Goal: Task Accomplishment & Management: Use online tool/utility

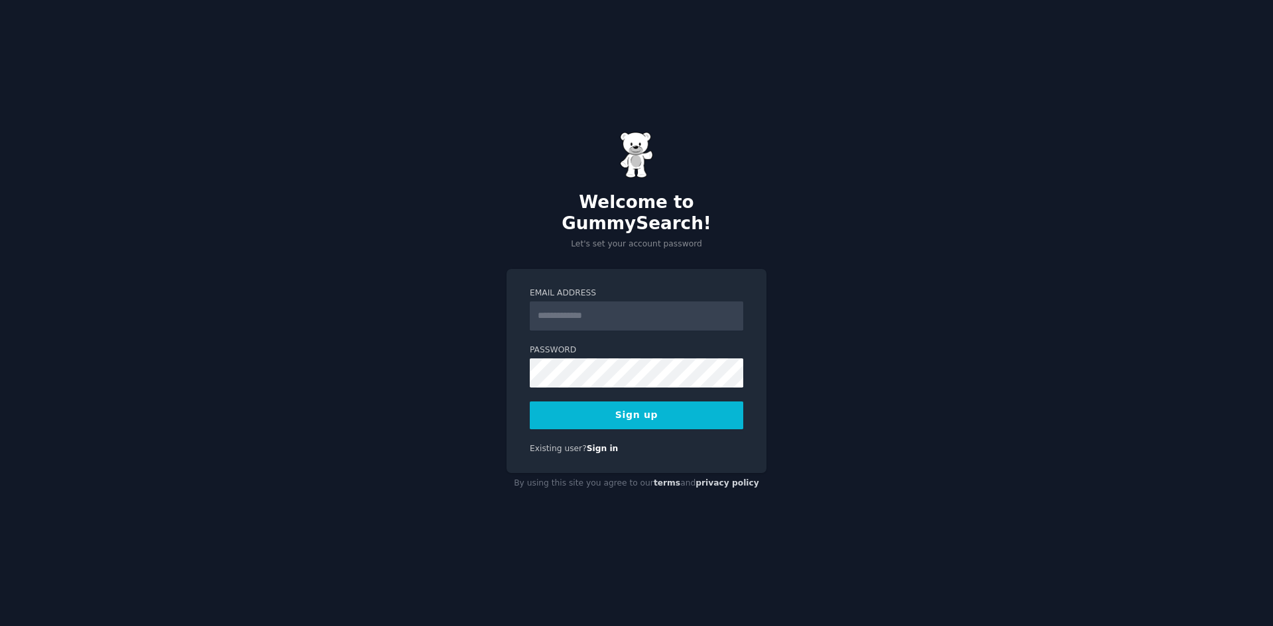
click at [647, 403] on button "Sign up" at bounding box center [636, 416] width 213 height 28
type input "**********"
click at [433, 426] on div "**********" at bounding box center [636, 313] width 1273 height 626
click at [654, 406] on button "Sign up" at bounding box center [636, 416] width 213 height 28
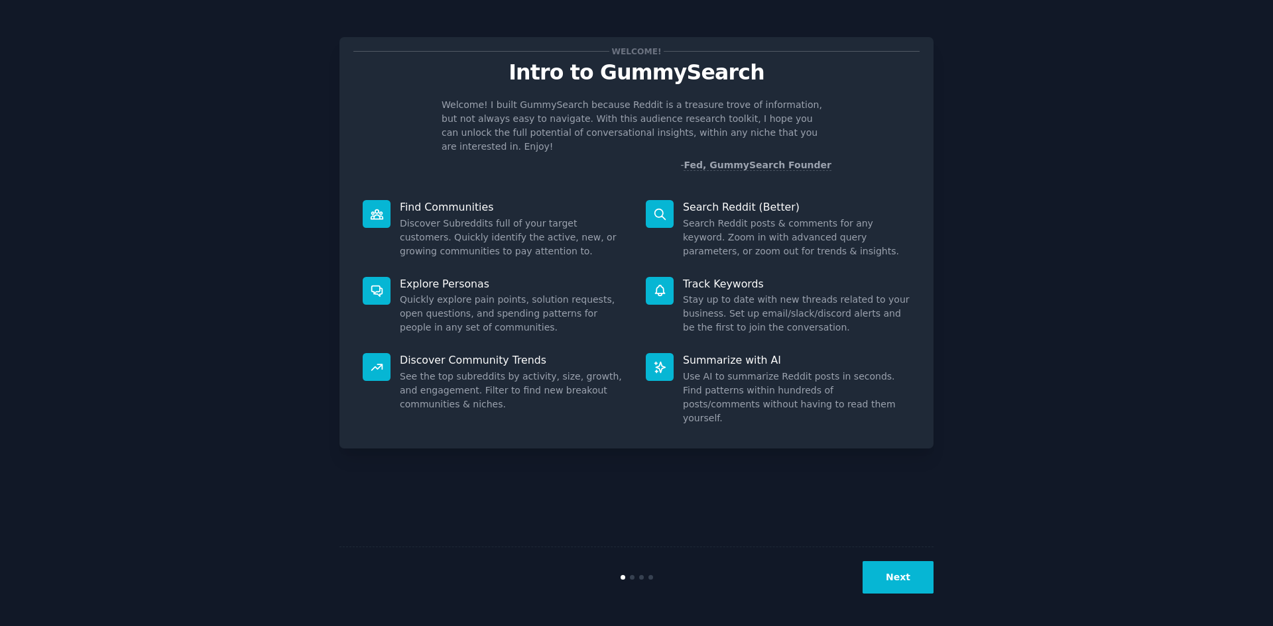
click at [1080, 261] on div "Welcome! Intro to GummySearch Welcome! I built GummySearch because Reddit is a …" at bounding box center [636, 313] width 1235 height 589
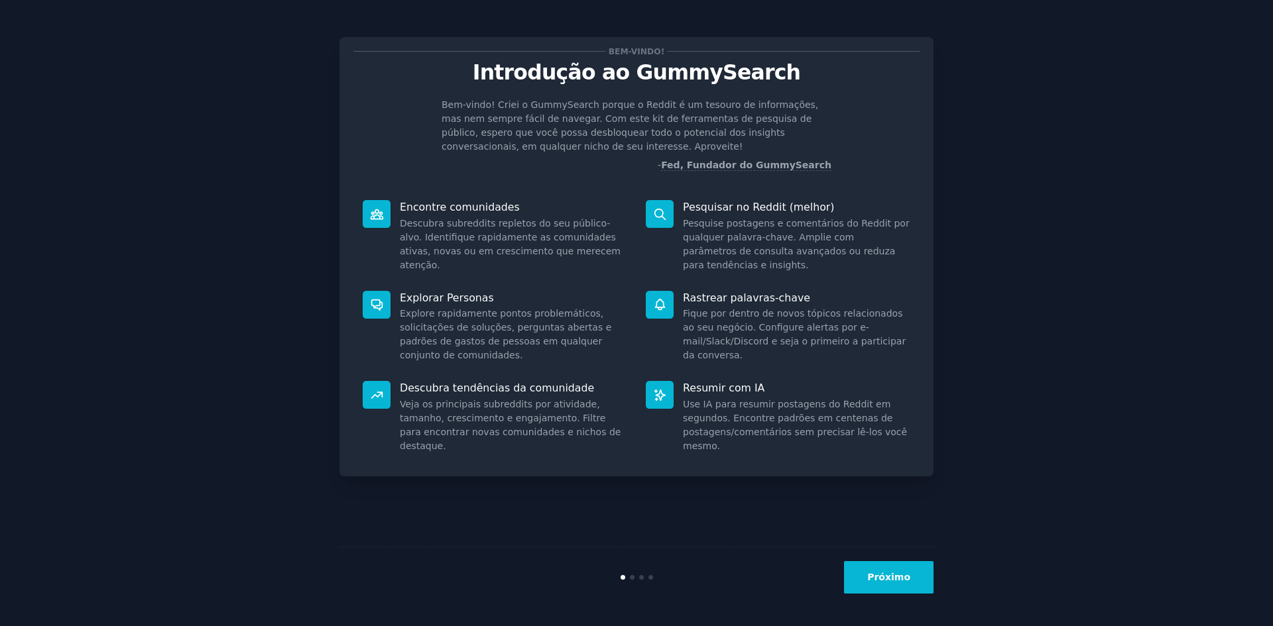
click at [913, 581] on button "Próximo" at bounding box center [888, 577] width 89 height 32
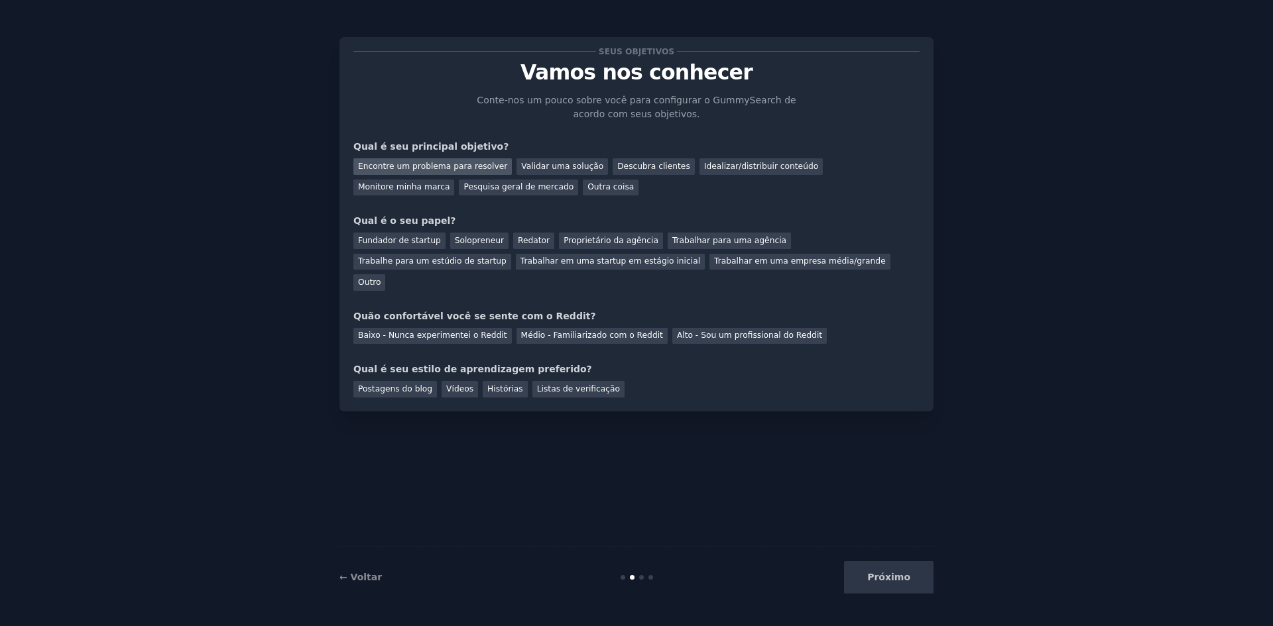
click at [472, 162] on font "Encontre um problema para resolver" at bounding box center [432, 166] width 149 height 9
click at [545, 170] on font "Validar uma solução" at bounding box center [562, 166] width 82 height 9
click at [441, 170] on font "Encontre um problema para resolver" at bounding box center [432, 166] width 149 height 9
click at [534, 162] on font "Validar uma solução" at bounding box center [562, 166] width 82 height 9
click at [402, 237] on font "Fundador de startup" at bounding box center [399, 240] width 83 height 9
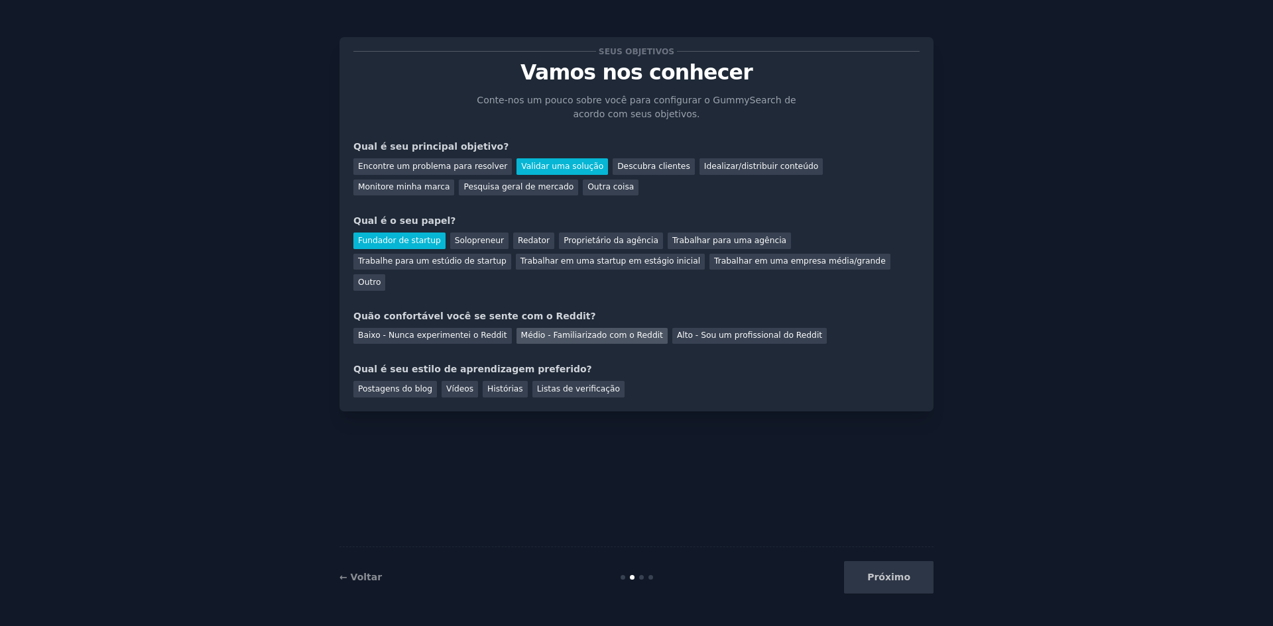
click at [605, 331] on font "Médio - Familiarizado com o Reddit" at bounding box center [592, 335] width 142 height 9
click at [417, 384] on font "Postagens do blog" at bounding box center [395, 388] width 74 height 9
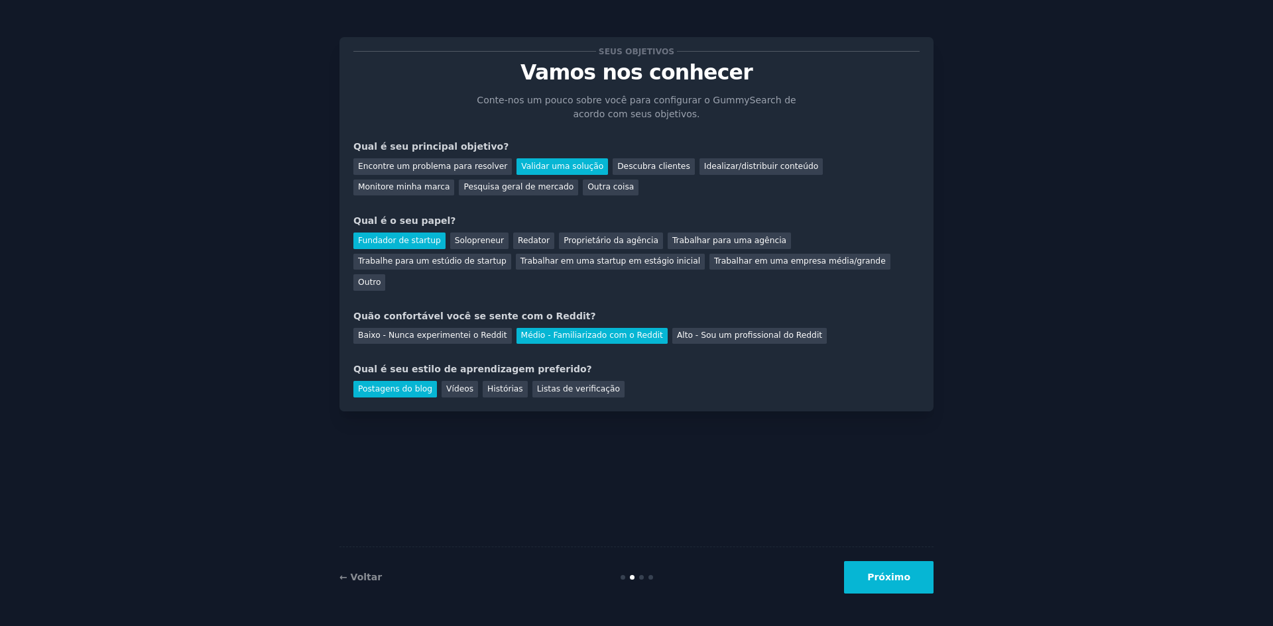
click at [886, 585] on button "Próximo" at bounding box center [888, 577] width 89 height 32
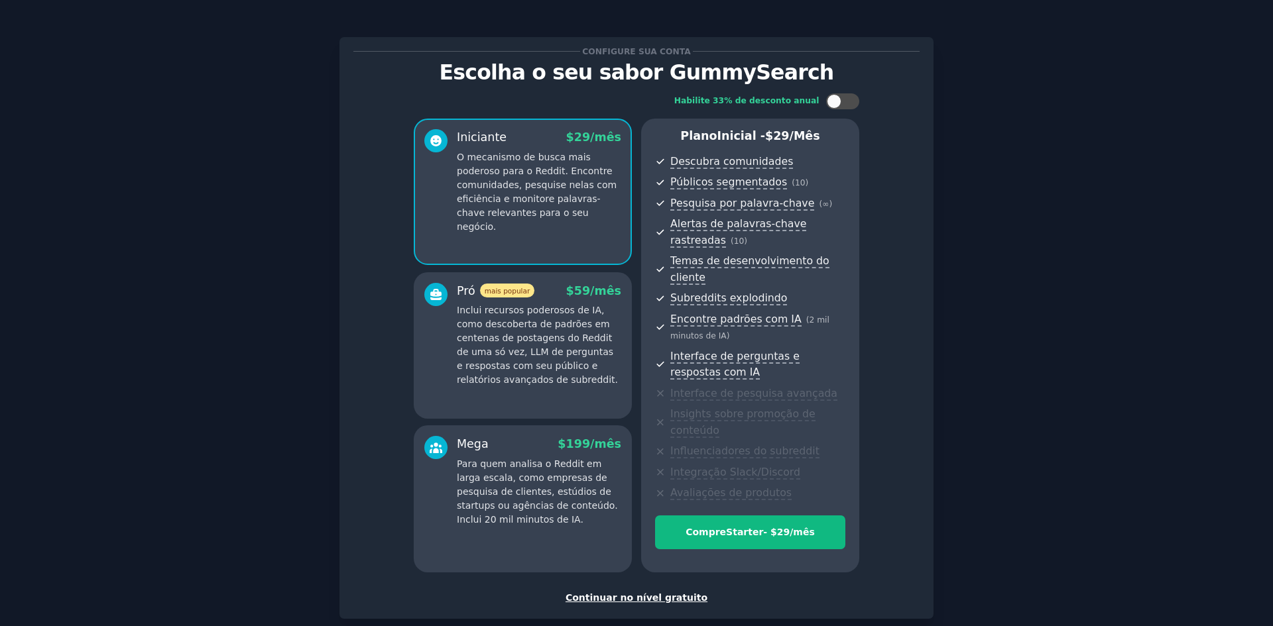
click at [652, 593] on font "Continuar no nível gratuito" at bounding box center [636, 598] width 142 height 11
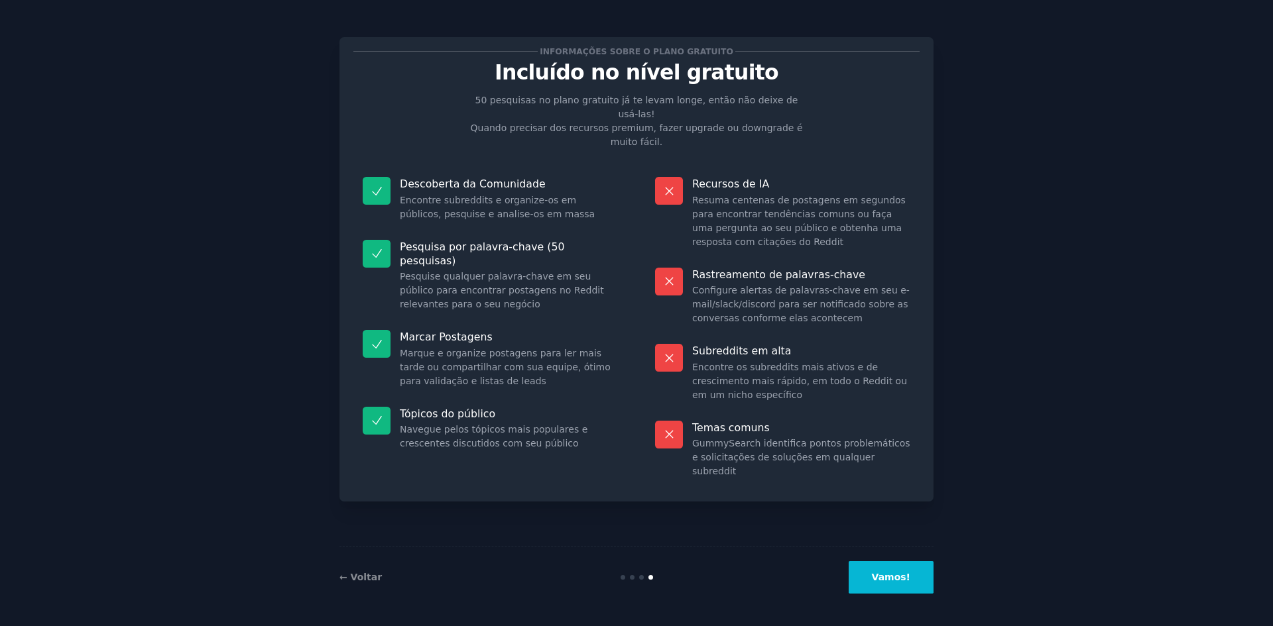
click at [891, 571] on button "Vamos!" at bounding box center [890, 577] width 85 height 32
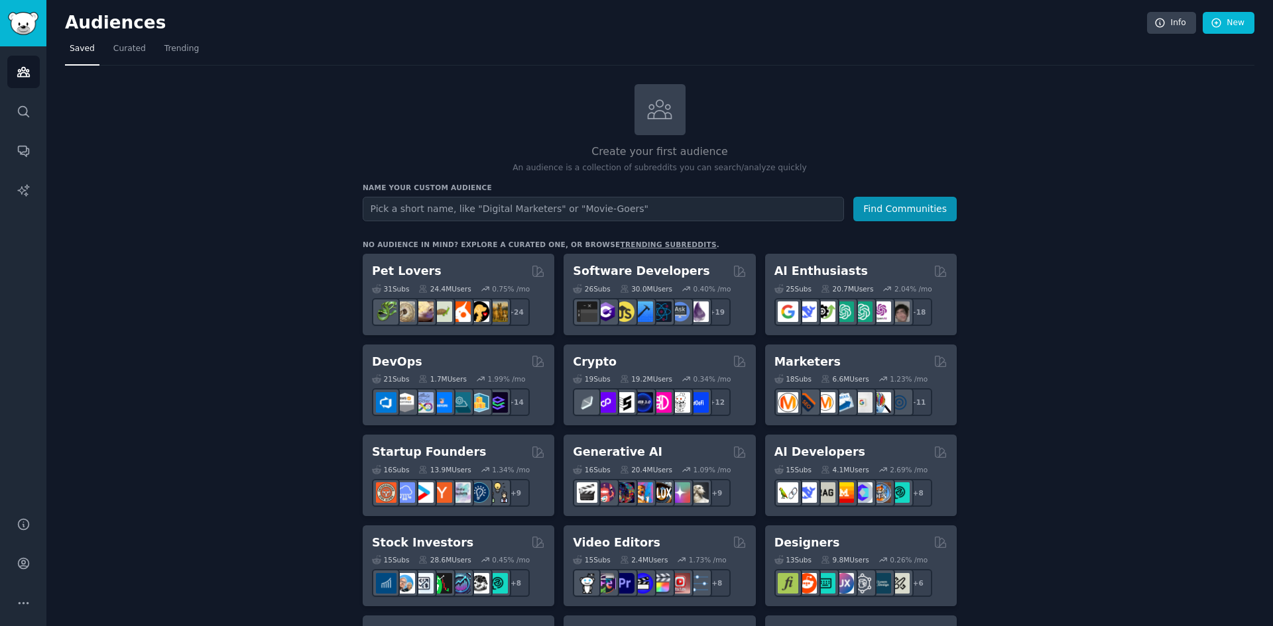
click at [465, 207] on input "text" at bounding box center [603, 209] width 481 height 25
type input "Finance ai"
click at [853, 197] on button "Find Communities" at bounding box center [904, 209] width 103 height 25
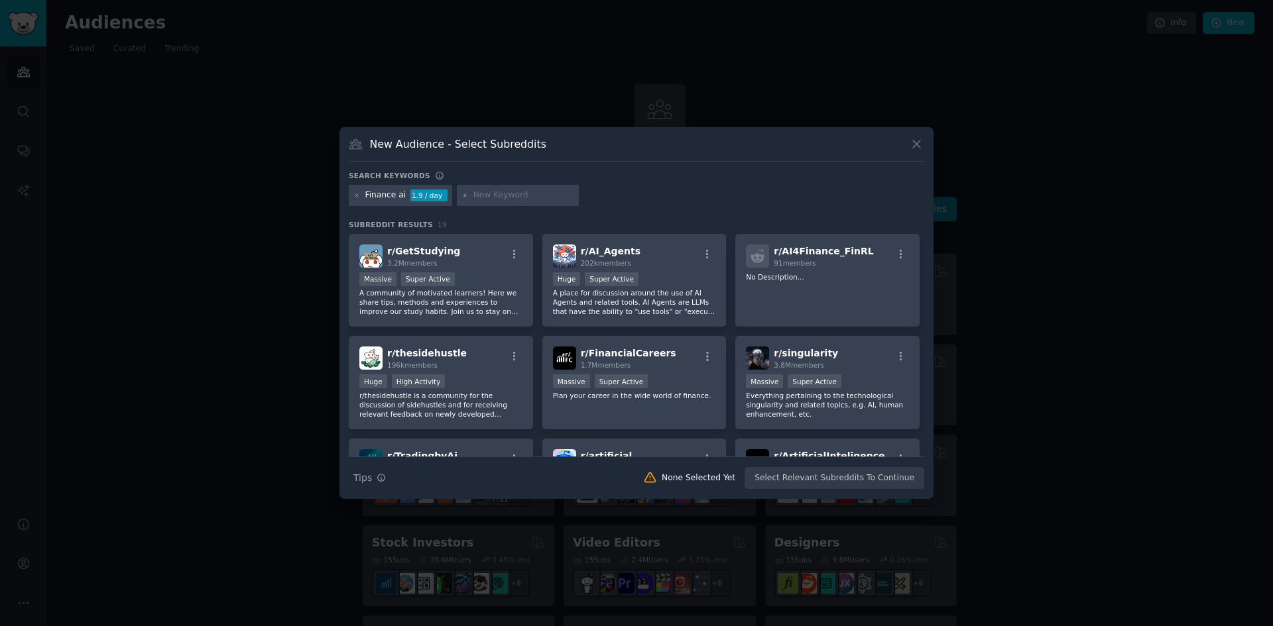
click at [910, 139] on icon at bounding box center [916, 144] width 14 height 14
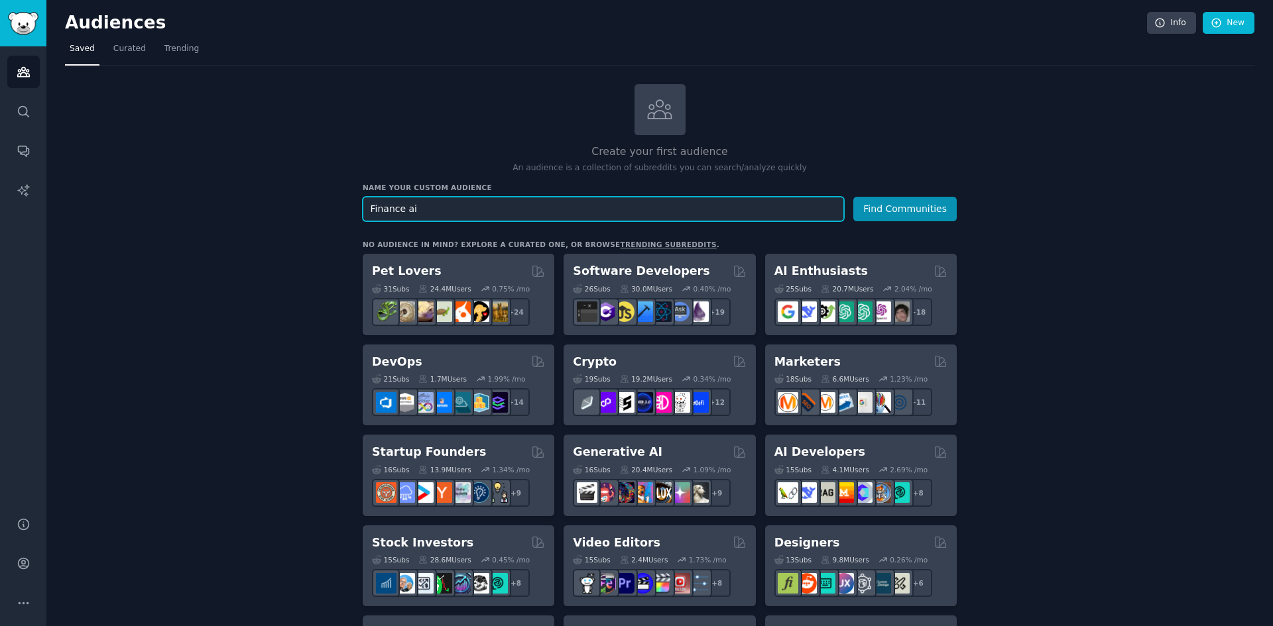
drag, startPoint x: 446, startPoint y: 211, endPoint x: 312, endPoint y: 208, distance: 134.6
